Goal: Obtain resource: Download file/media

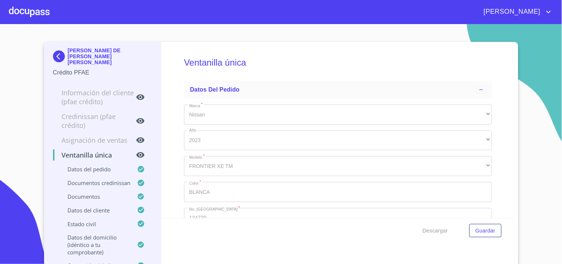
click at [36, 13] on div at bounding box center [29, 12] width 41 height 24
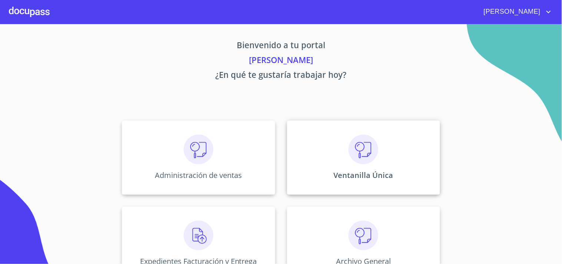
click at [386, 160] on div "Ventanilla Única" at bounding box center [363, 157] width 153 height 74
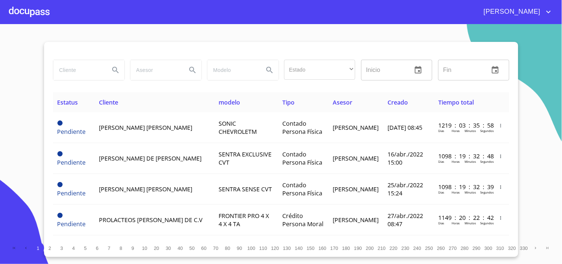
click at [73, 76] on input "search" at bounding box center [78, 70] width 50 height 20
type input "y"
type input "[PERSON_NAME]"
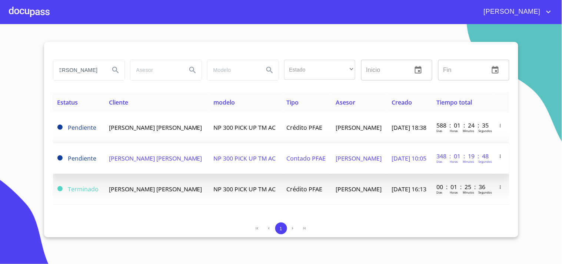
scroll to position [0, 0]
click at [226, 163] on td "NP 300 PICK UP TM AC" at bounding box center [245, 158] width 73 height 31
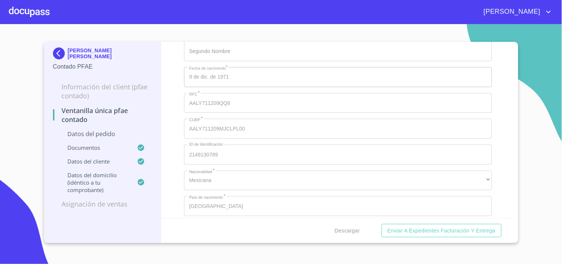
scroll to position [1811, 0]
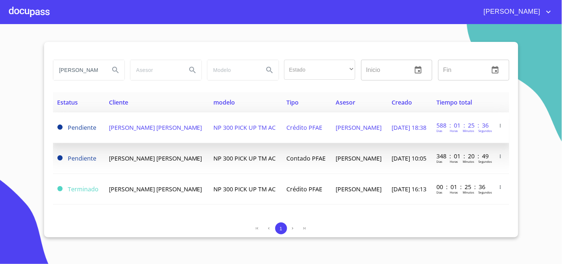
click at [258, 129] on td "NP 300 PICK UP TM AC" at bounding box center [245, 127] width 73 height 31
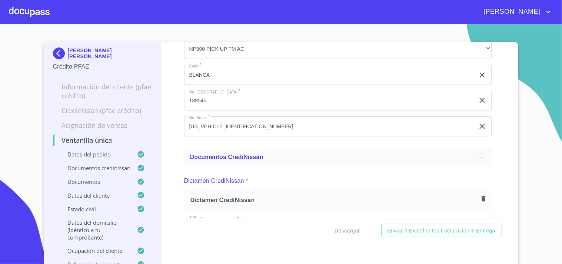
scroll to position [165, 0]
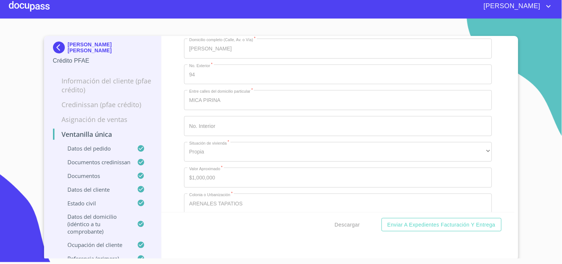
scroll to position [0, 0]
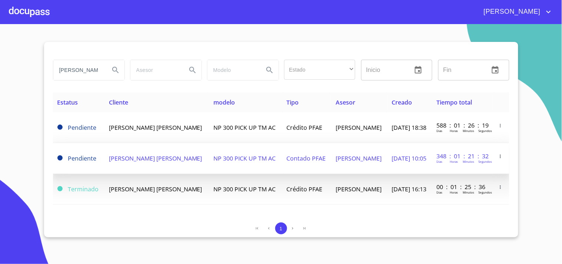
click at [388, 168] on td "[DATE] 10:05" at bounding box center [410, 158] width 45 height 31
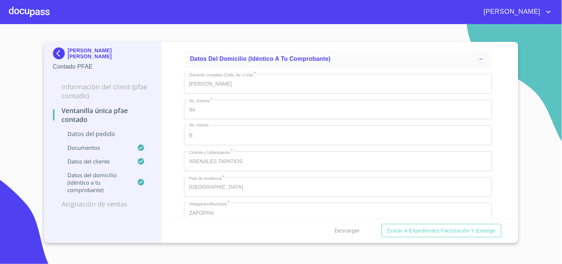
scroll to position [1976, 0]
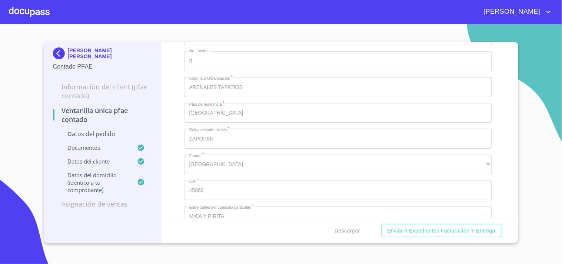
click at [10, 4] on div at bounding box center [29, 12] width 41 height 24
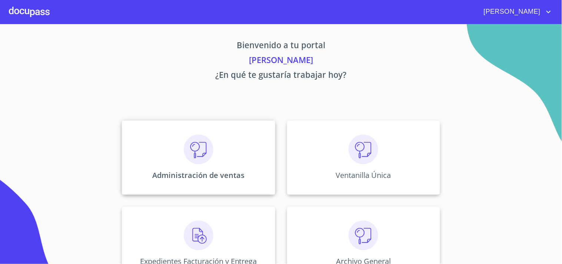
click at [165, 135] on div "Administración de ventas" at bounding box center [198, 157] width 153 height 74
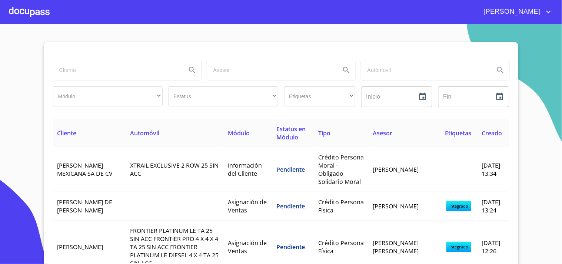
click at [139, 60] on input "search" at bounding box center [116, 70] width 127 height 20
type input "[PERSON_NAME]"
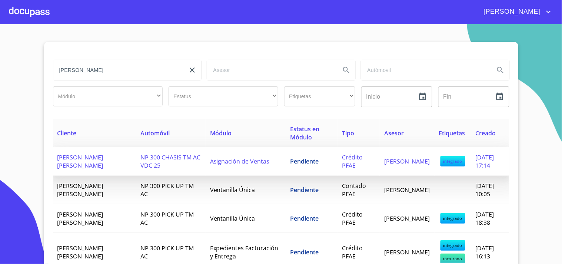
click at [291, 157] on span "Pendiente" at bounding box center [305, 161] width 29 height 8
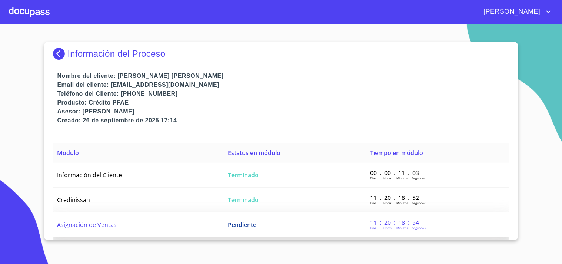
click at [265, 218] on td "Pendiente" at bounding box center [294, 224] width 142 height 25
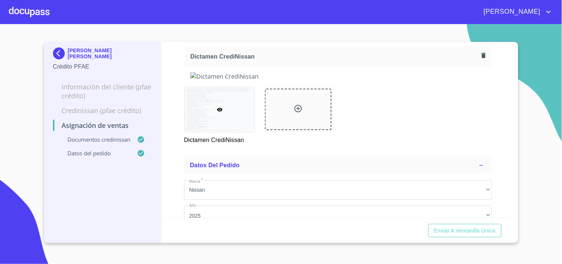
scroll to position [82, 0]
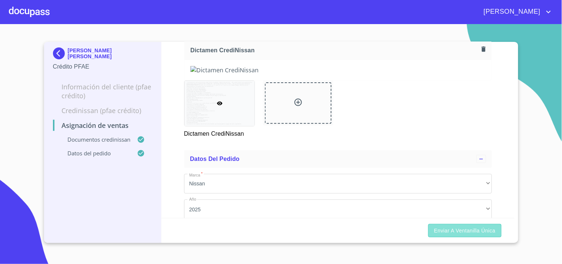
click at [451, 228] on span "Enviar a Ventanilla única" at bounding box center [465, 230] width 62 height 9
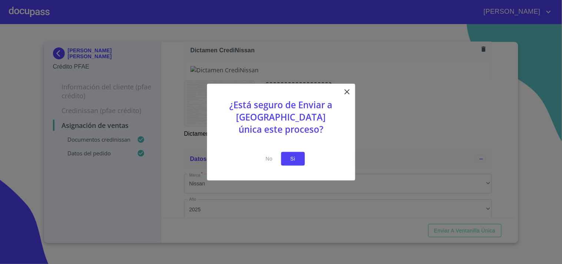
click at [290, 156] on span "Si" at bounding box center [293, 158] width 12 height 9
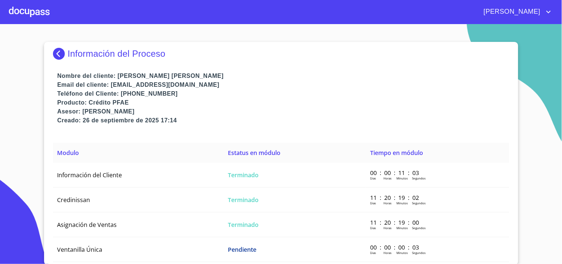
click at [37, 12] on div at bounding box center [29, 12] width 41 height 24
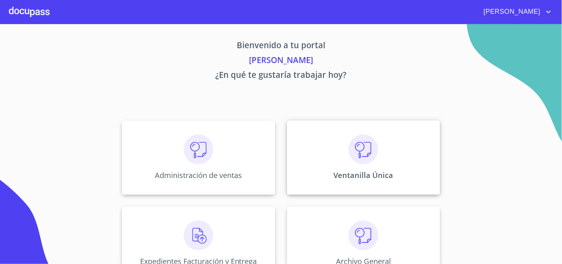
click at [362, 161] on img at bounding box center [364, 150] width 30 height 30
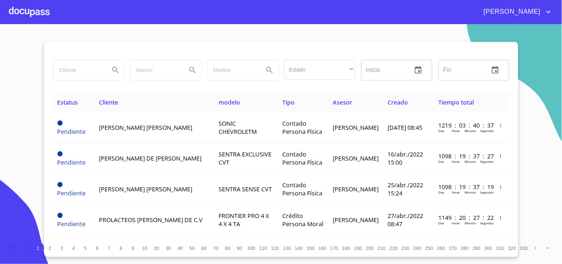
click at [98, 62] on input "search" at bounding box center [78, 70] width 50 height 20
type input "T"
type input "[PERSON_NAME]"
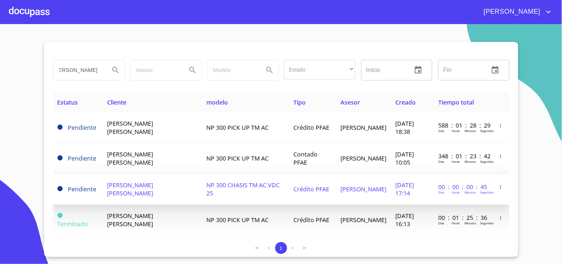
scroll to position [0, 0]
click at [396, 193] on span "[DATE] 17:14" at bounding box center [405, 189] width 19 height 16
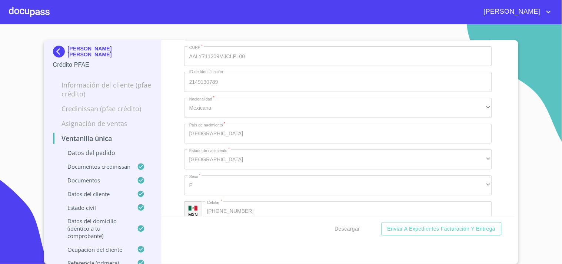
scroll to position [2882, 0]
click at [348, 232] on button "Descargar" at bounding box center [347, 229] width 31 height 14
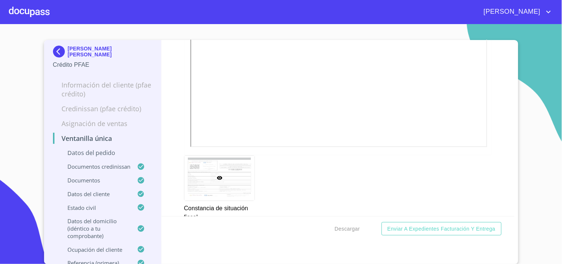
scroll to position [2470, 0]
click at [34, 12] on div at bounding box center [29, 12] width 41 height 24
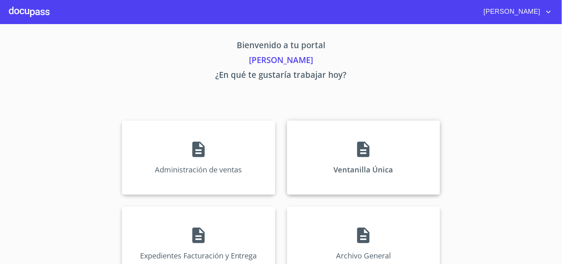
click at [345, 174] on div "Ventanilla Única" at bounding box center [363, 157] width 153 height 74
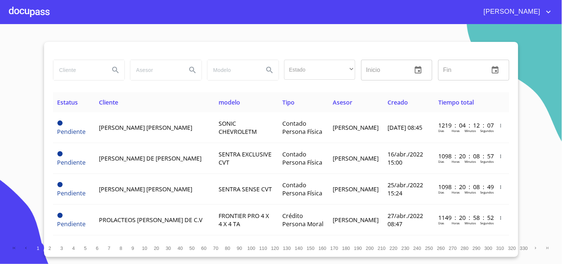
click at [74, 74] on input "search" at bounding box center [78, 70] width 50 height 20
type input "[PERSON_NAME]"
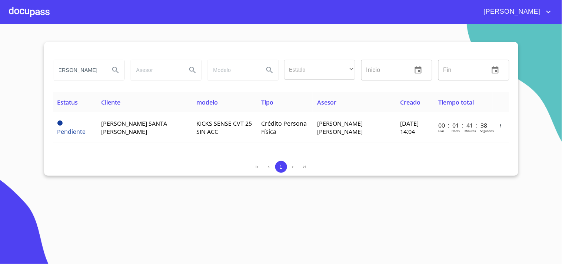
scroll to position [0, 0]
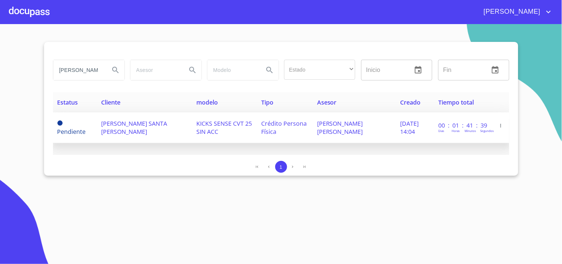
click at [159, 130] on td "[PERSON_NAME] SANTA [PERSON_NAME]" at bounding box center [145, 127] width 96 height 31
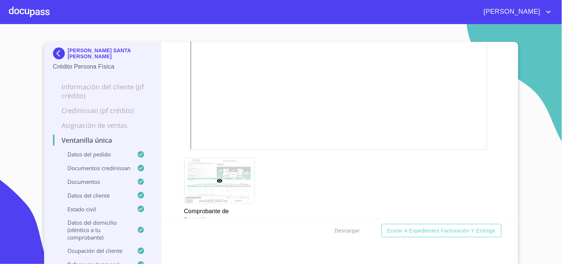
scroll to position [619, 0]
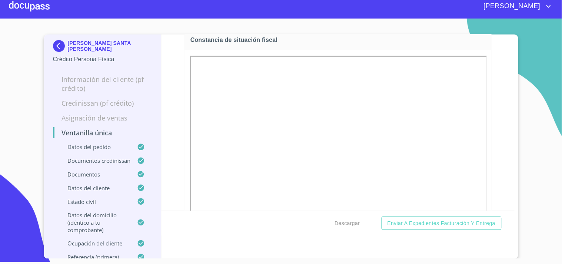
scroll to position [2326, 0]
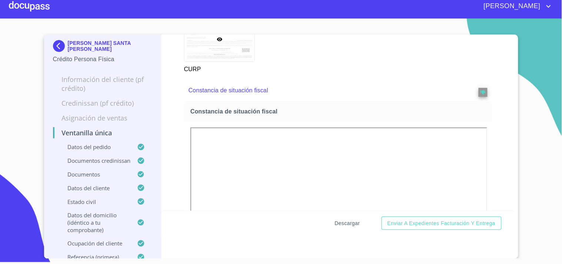
click at [342, 223] on span "Descargar" at bounding box center [347, 223] width 25 height 9
click at [37, 7] on div at bounding box center [29, 6] width 41 height 24
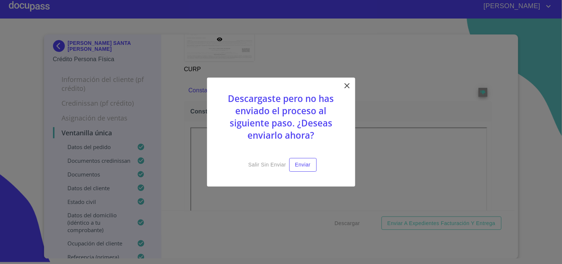
click at [344, 82] on icon at bounding box center [347, 85] width 9 height 9
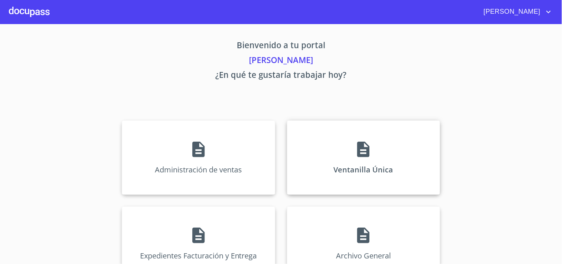
click at [348, 147] on div "Ventanilla Única" at bounding box center [363, 157] width 153 height 74
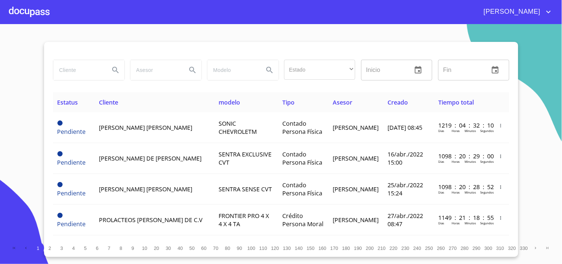
click at [71, 80] on div at bounding box center [89, 70] width 72 height 21
click at [82, 69] on input "search" at bounding box center [78, 70] width 50 height 20
type input "S"
type input "ZARAGOZA MENDOZA"
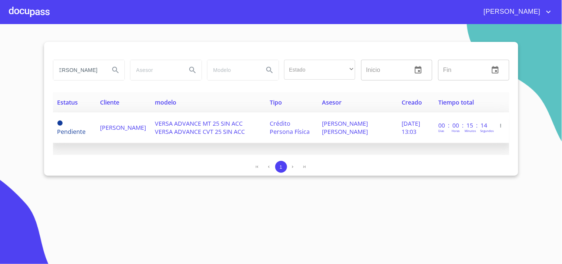
scroll to position [0, 0]
click at [221, 127] on span "VERSA ADVANCE MT 25 SIN ACC VERSA ADVANCE CVT 25 SIN ACC" at bounding box center [200, 127] width 90 height 16
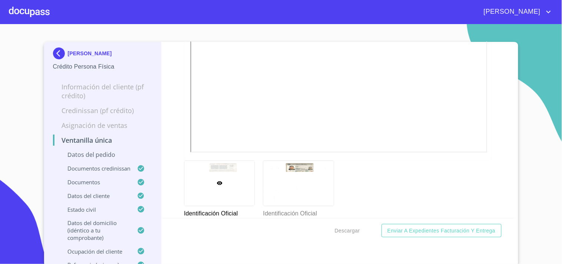
scroll to position [658, 0]
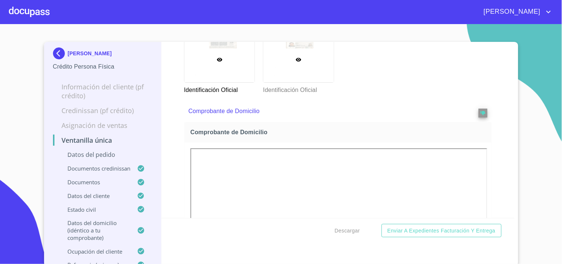
click at [283, 82] on div at bounding box center [298, 59] width 70 height 45
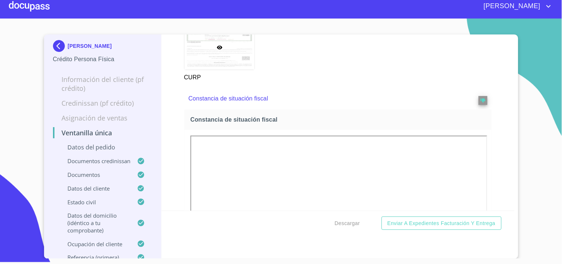
scroll to position [2261, 0]
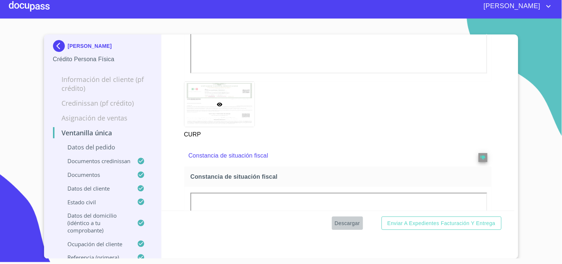
click at [352, 223] on span "Descargar" at bounding box center [347, 223] width 25 height 9
click at [20, 6] on div at bounding box center [29, 6] width 41 height 24
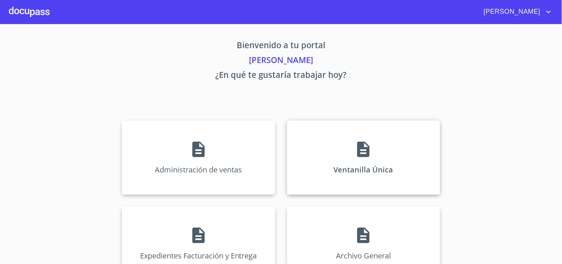
click at [361, 190] on div "Ventanilla Única" at bounding box center [363, 157] width 153 height 74
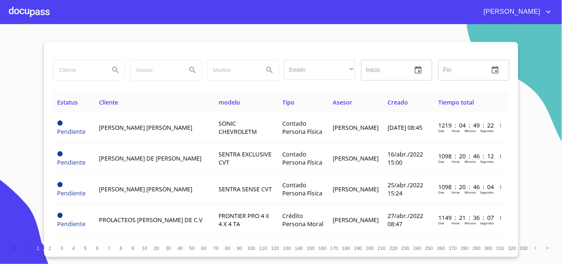
click at [72, 71] on input "search" at bounding box center [78, 70] width 50 height 20
type input "PADILLA PADILLA"
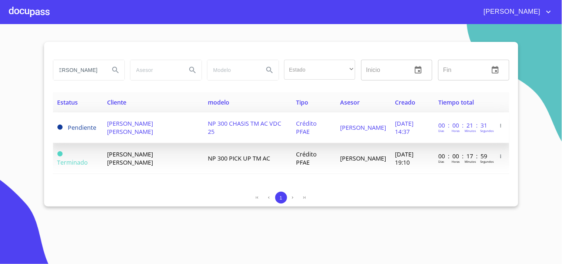
click at [113, 125] on span "JOSE LUIS PADILLA PADILLA" at bounding box center [130, 127] width 46 height 16
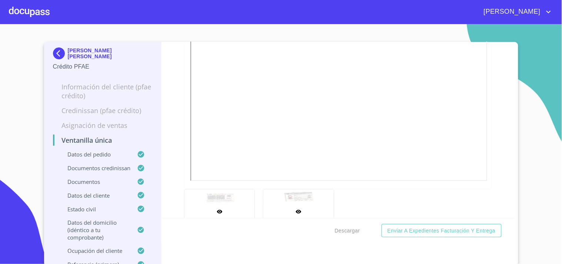
click at [279, 212] on div at bounding box center [298, 211] width 70 height 45
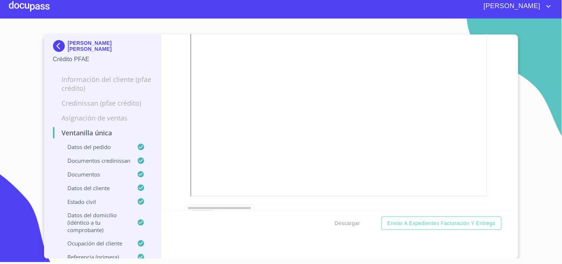
scroll to position [2608, 0]
click at [336, 225] on span "Descargar" at bounding box center [347, 223] width 25 height 9
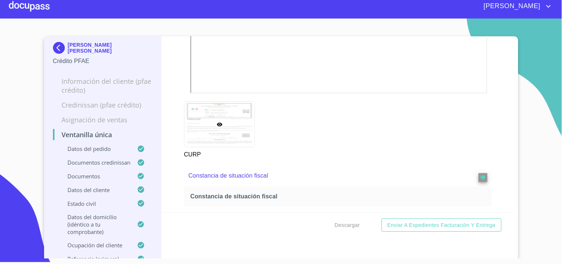
scroll to position [2361, 0]
